Goal: Task Accomplishment & Management: Use online tool/utility

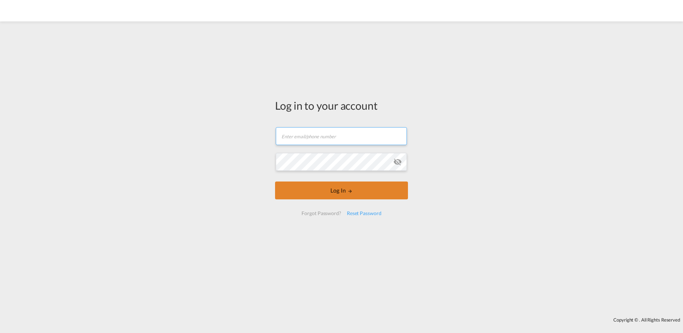
type input "[PERSON_NAME][EMAIL_ADDRESS][DOMAIN_NAME]"
click at [351, 189] on md-icon "LOGIN" at bounding box center [349, 191] width 5 height 5
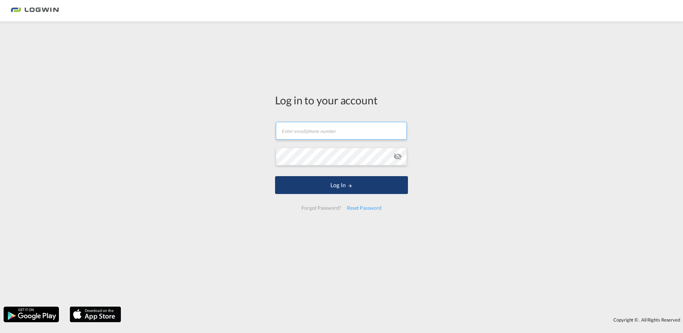
type input "[PERSON_NAME][EMAIL_ADDRESS][DOMAIN_NAME]"
click at [342, 183] on button "Log In" at bounding box center [341, 185] width 133 height 18
